Goal: Information Seeking & Learning: Check status

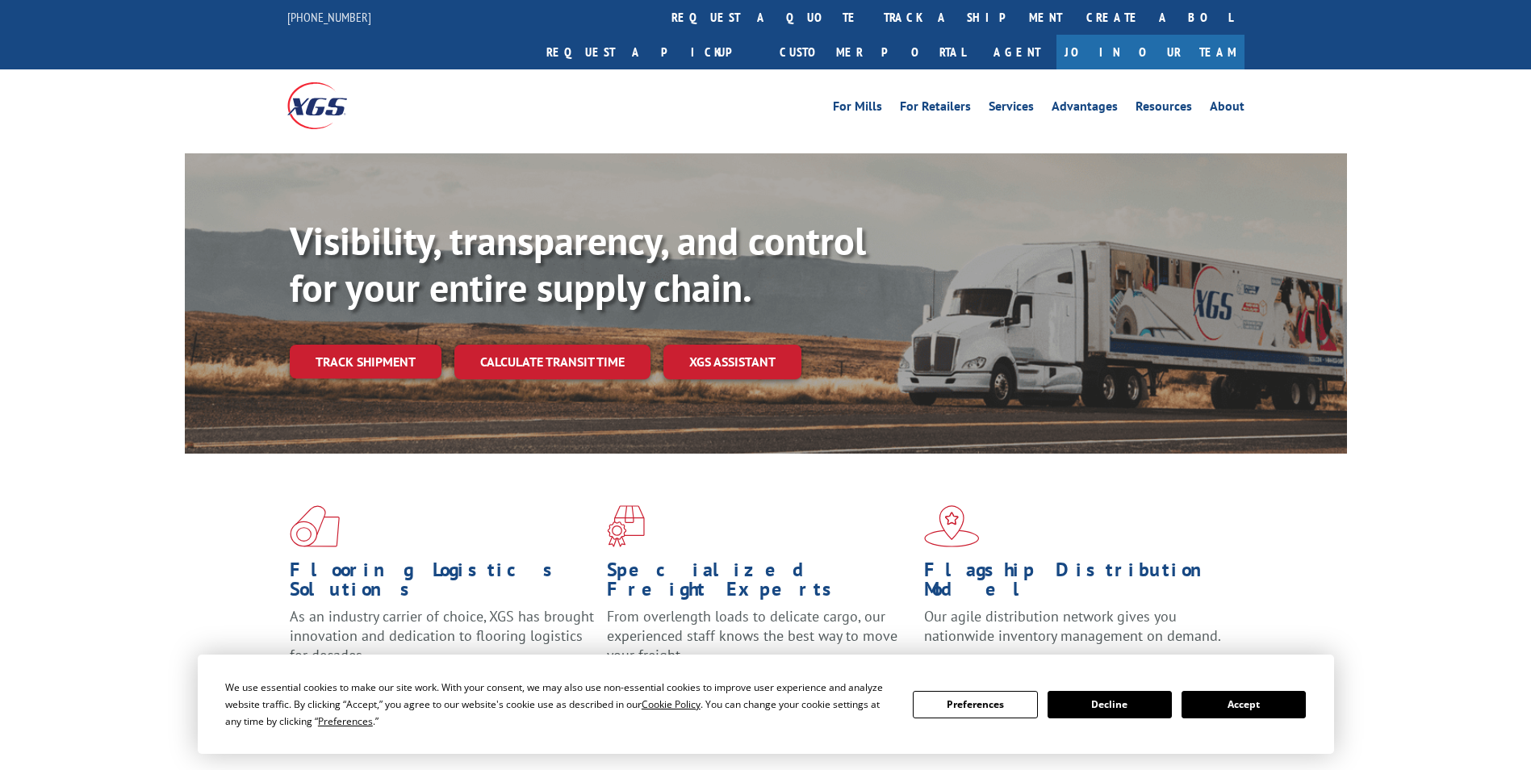
click at [1251, 710] on button "Accept" at bounding box center [1244, 704] width 124 height 27
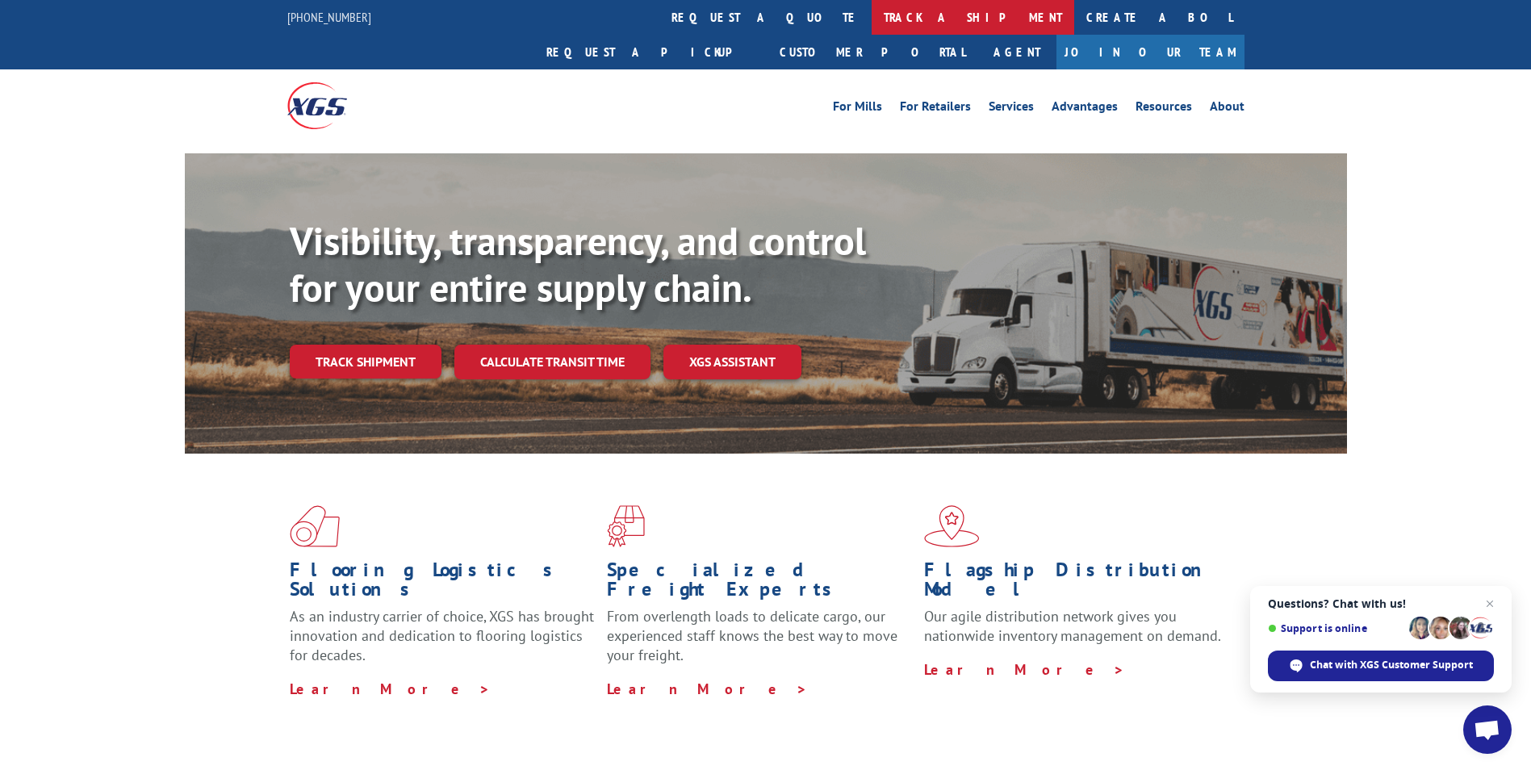
click at [872, 8] on link "track a shipment" at bounding box center [973, 17] width 203 height 35
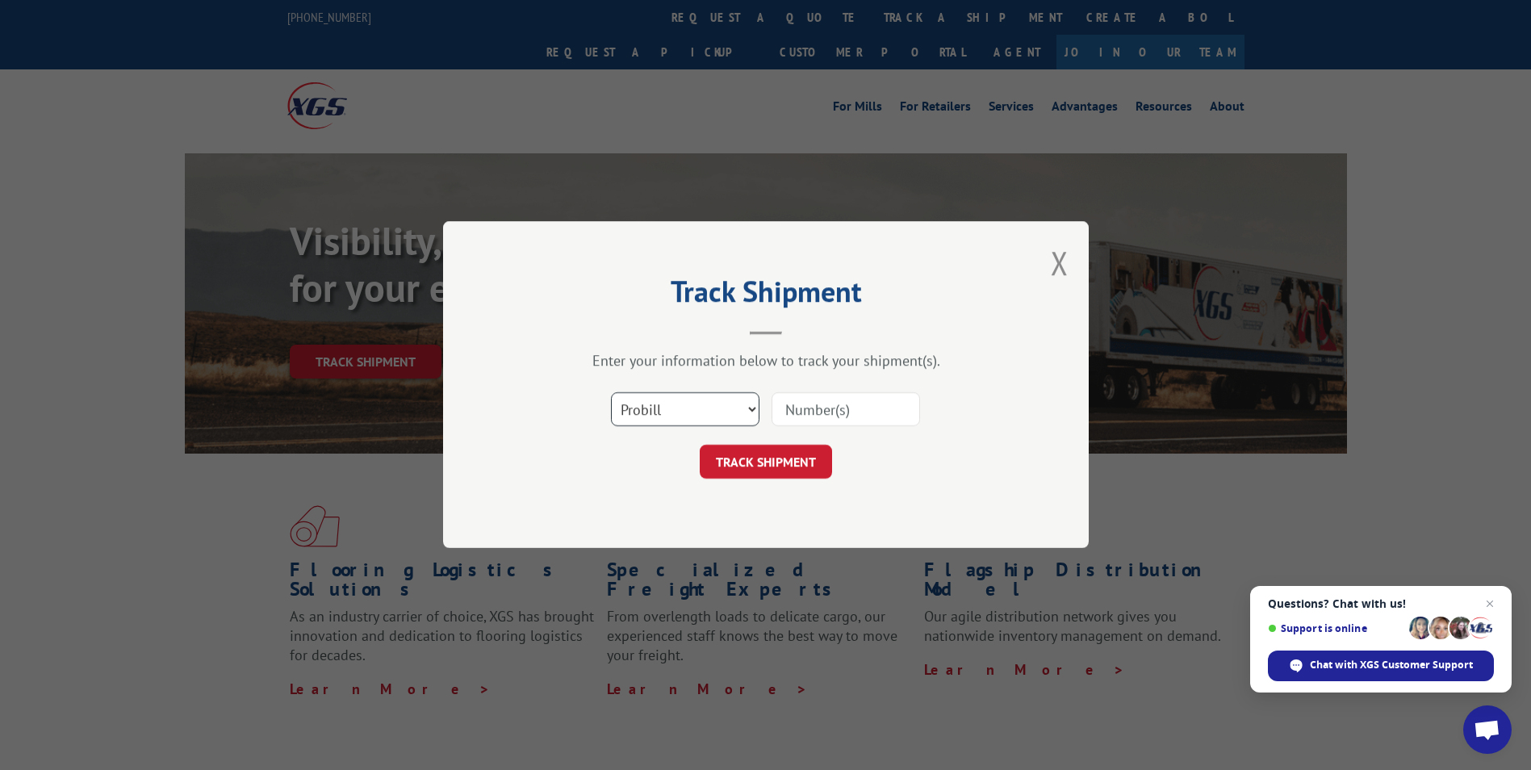
click at [739, 409] on select "Select category... Probill BOL PO" at bounding box center [685, 410] width 149 height 34
select select "po"
click at [611, 393] on select "Select category... Probill BOL PO" at bounding box center [685, 410] width 149 height 34
click at [821, 409] on input at bounding box center [846, 410] width 149 height 34
paste input "PO #17549037"
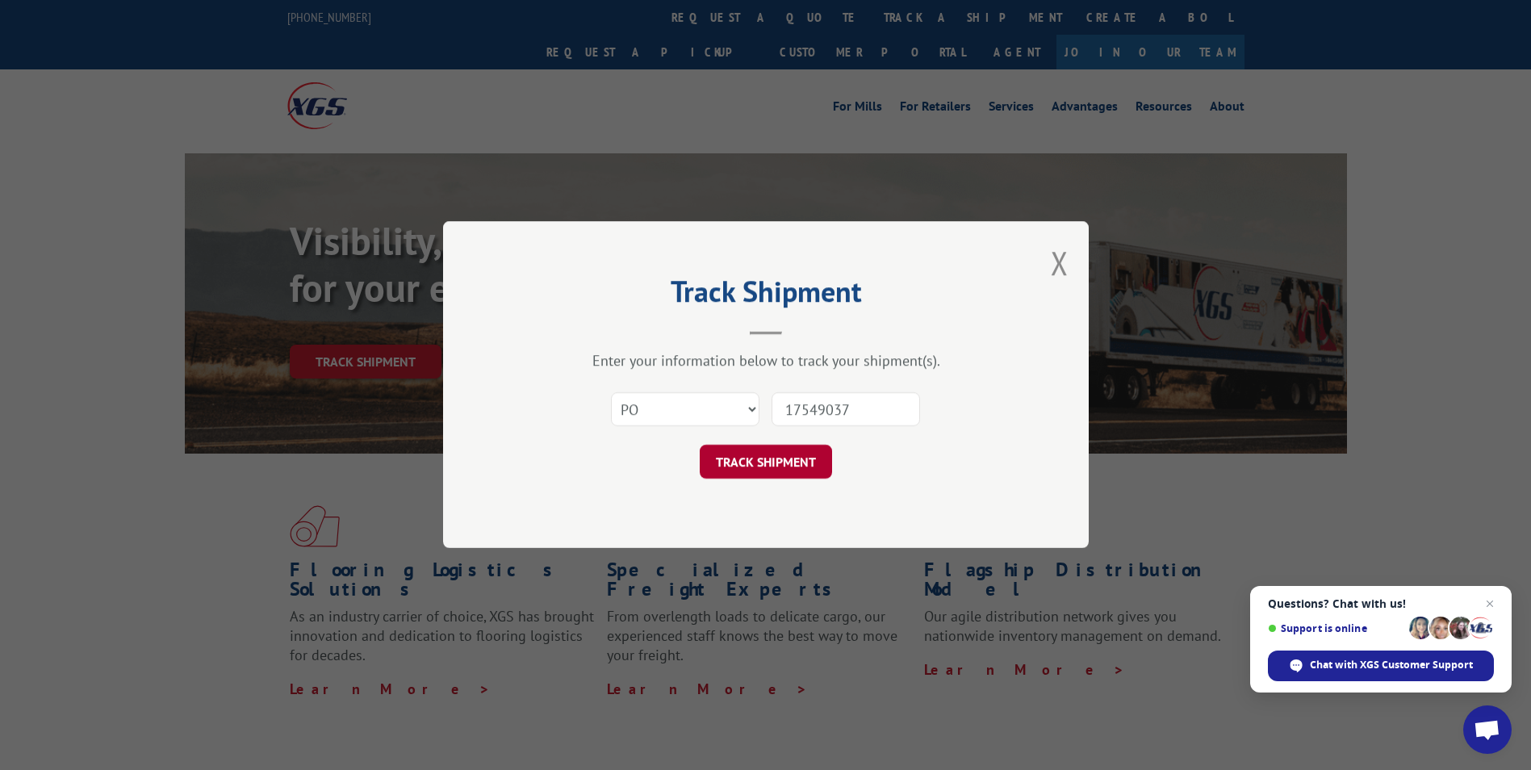
type input "17549037"
click at [770, 446] on button "TRACK SHIPMENT" at bounding box center [766, 463] width 132 height 34
